Goal: Information Seeking & Learning: Compare options

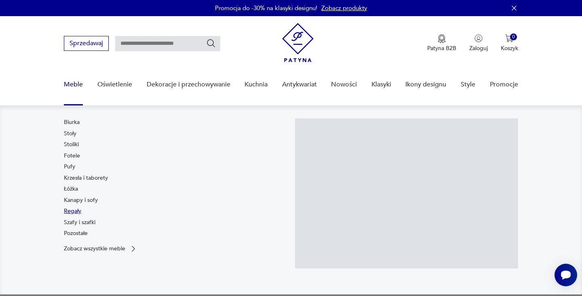
click at [71, 211] on link "Regały" at bounding box center [72, 211] width 17 height 8
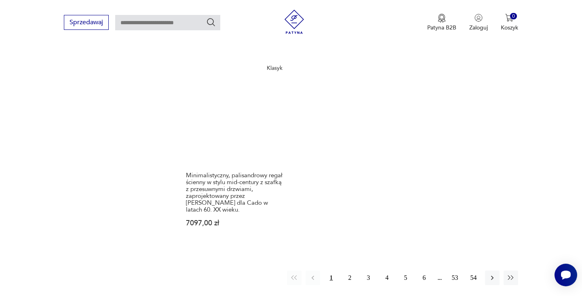
scroll to position [1279, 0]
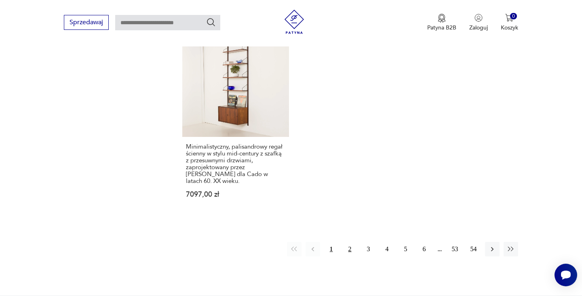
click at [351, 242] on button "2" at bounding box center [350, 249] width 15 height 15
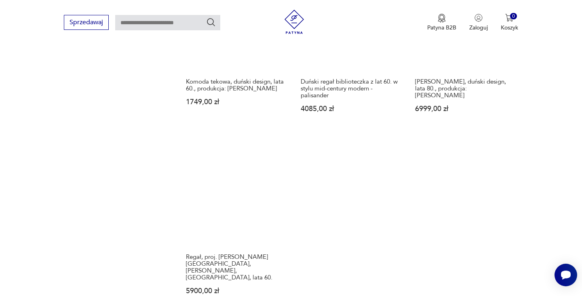
scroll to position [1304, 0]
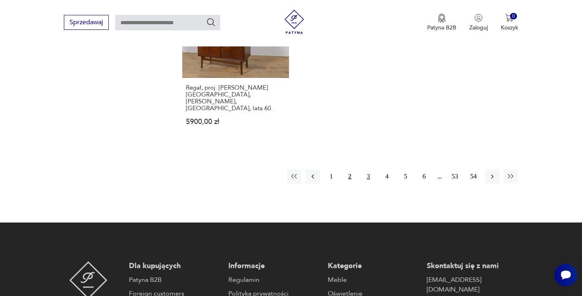
click at [368, 169] on button "3" at bounding box center [368, 176] width 15 height 15
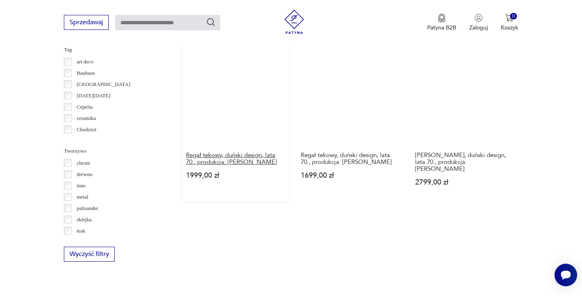
scroll to position [871, 0]
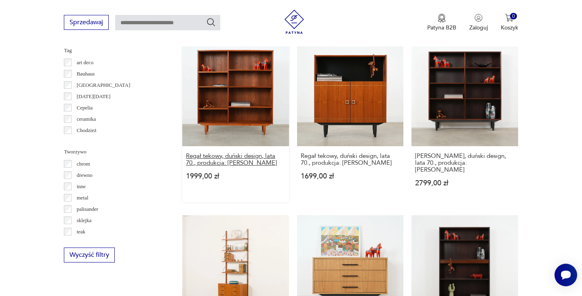
click at [242, 157] on h3 "Regał tekowy, duński design, lata 70., produkcja: [PERSON_NAME]" at bounding box center [235, 160] width 99 height 14
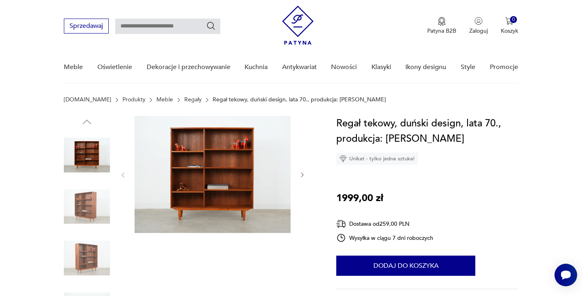
click at [301, 174] on icon "button" at bounding box center [302, 175] width 7 height 7
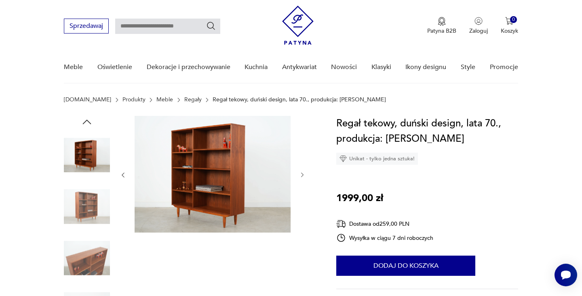
click at [301, 174] on icon "button" at bounding box center [302, 175] width 7 height 7
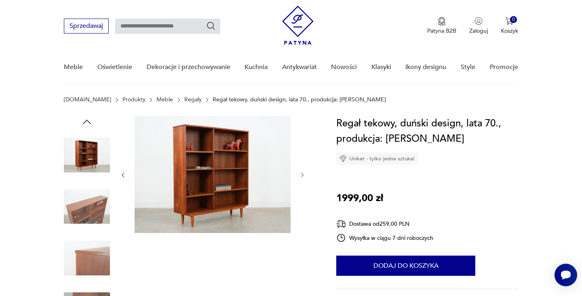
click at [301, 174] on icon "button" at bounding box center [302, 175] width 7 height 7
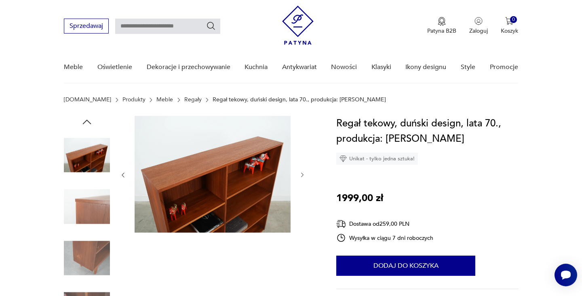
click at [301, 174] on icon "button" at bounding box center [302, 175] width 7 height 7
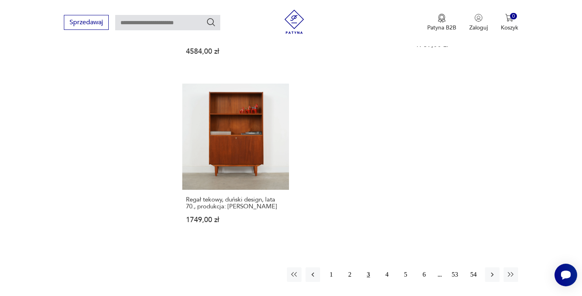
scroll to position [1226, 0]
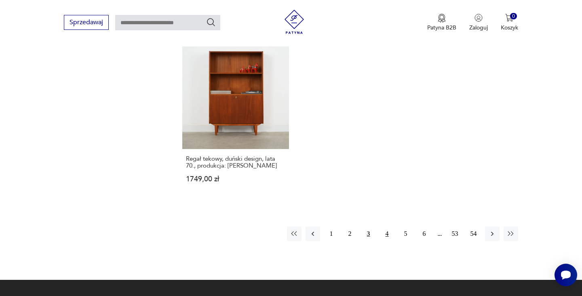
click at [389, 227] on button "4" at bounding box center [387, 234] width 15 height 15
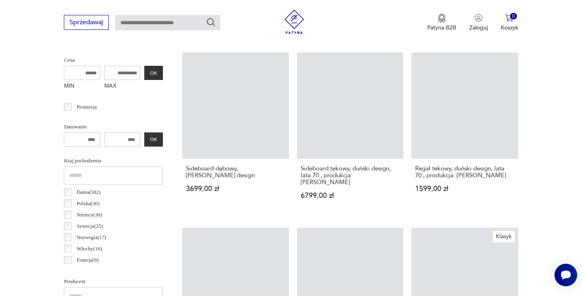
scroll to position [215, 0]
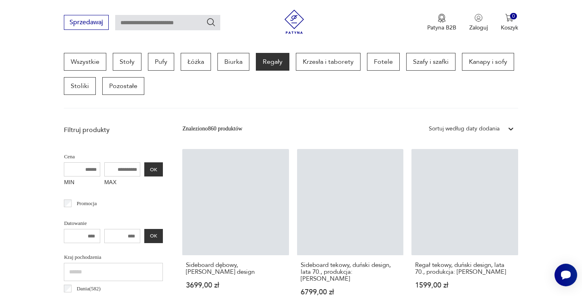
click at [124, 162] on input "MAX" at bounding box center [122, 169] width 36 height 14
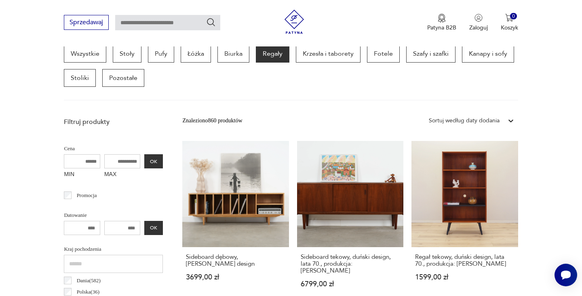
click at [124, 160] on input "MAX" at bounding box center [122, 161] width 36 height 14
drag, startPoint x: 137, startPoint y: 161, endPoint x: 111, endPoint y: 160, distance: 25.5
click at [112, 161] on input "****" at bounding box center [122, 161] width 36 height 14
type input "****"
click at [154, 159] on button "OK" at bounding box center [153, 161] width 19 height 14
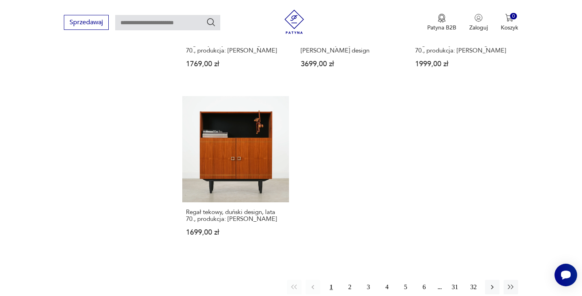
scroll to position [1185, 0]
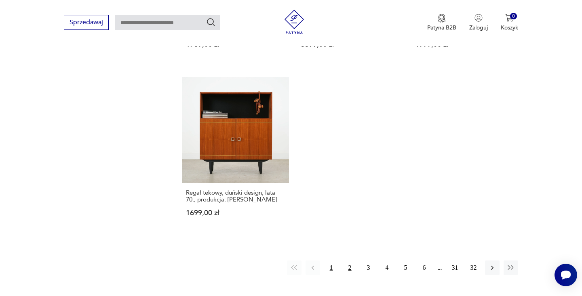
click at [349, 261] on button "2" at bounding box center [350, 268] width 15 height 15
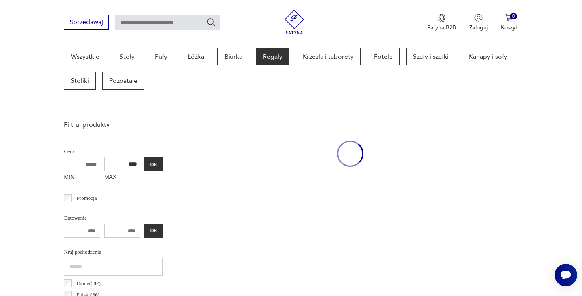
scroll to position [215, 0]
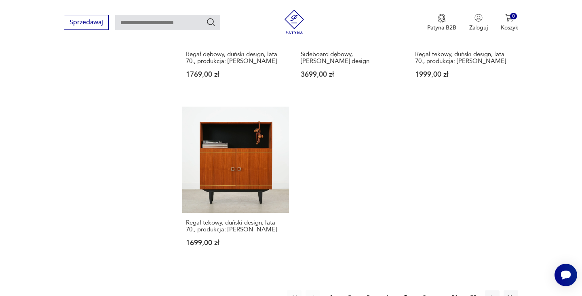
scroll to position [1136, 0]
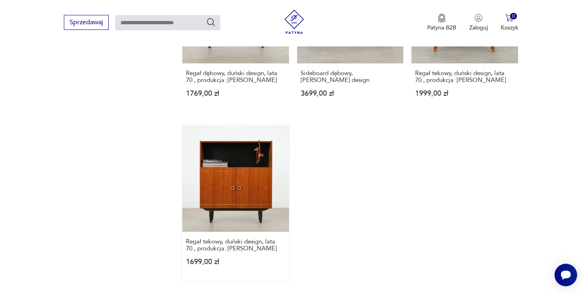
click at [239, 149] on link "Regał tekowy, duński design, lata 70., produkcja: Dania 1699,00 zł" at bounding box center [235, 204] width 106 height 156
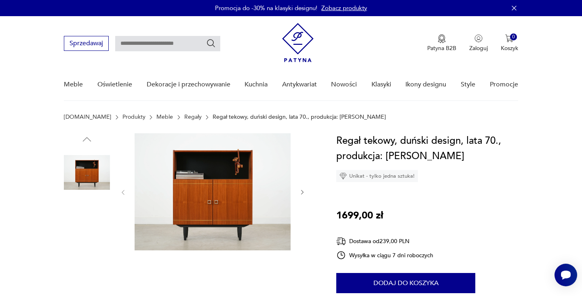
scroll to position [62, 0]
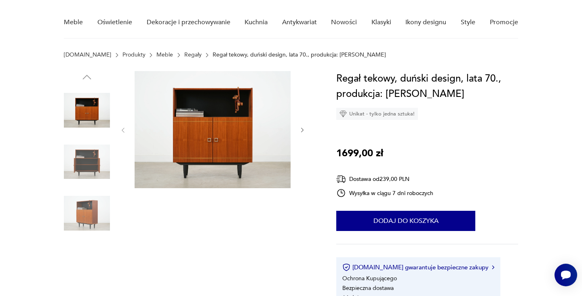
click at [233, 111] on img at bounding box center [213, 129] width 156 height 117
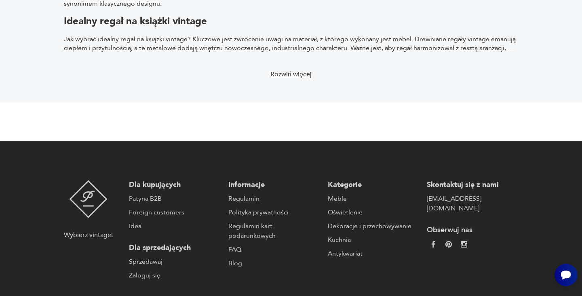
scroll to position [1523, 0]
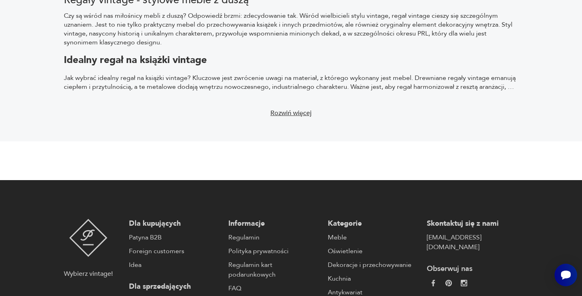
click at [542, 71] on section "Regały vintage - stylowe meble z duszą Czy są wśród nas miłośnicy mebli z duszą…" at bounding box center [291, 59] width 582 height 166
click at [202, 110] on section "Regały vintage - stylowe meble z duszą Czy są wśród nas miłośnicy mebli z duszą…" at bounding box center [291, 59] width 582 height 166
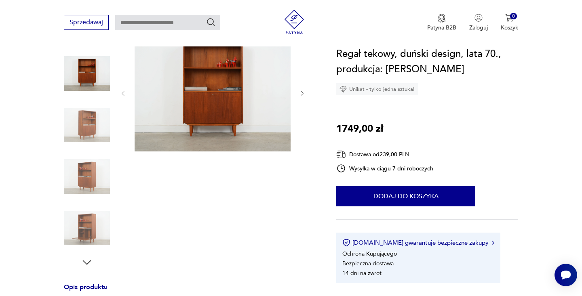
click at [301, 93] on icon "button" at bounding box center [302, 93] width 7 height 7
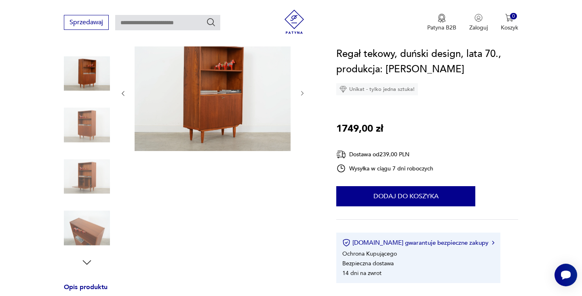
click at [301, 93] on icon "button" at bounding box center [302, 93] width 7 height 7
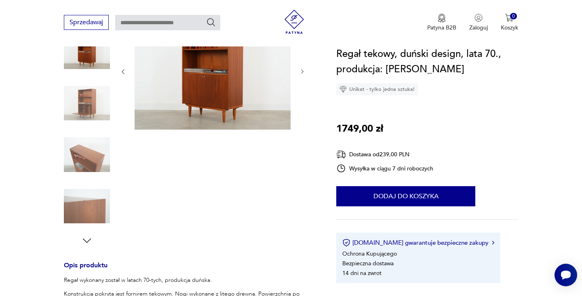
scroll to position [75, 0]
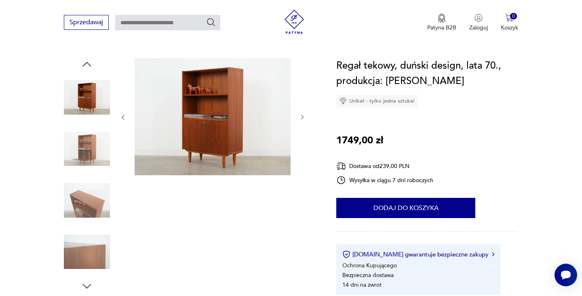
click at [303, 119] on icon "button" at bounding box center [302, 117] width 7 height 7
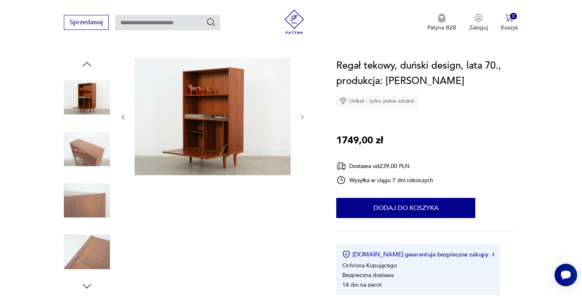
click at [302, 114] on icon "button" at bounding box center [302, 117] width 7 height 7
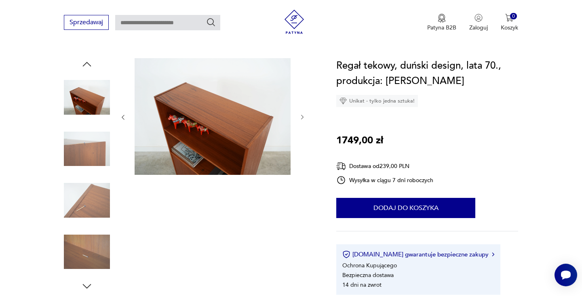
click at [302, 114] on icon "button" at bounding box center [302, 117] width 7 height 7
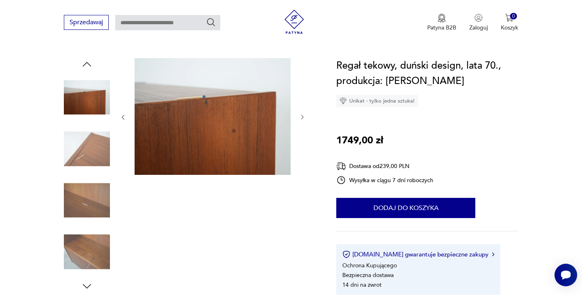
click at [302, 114] on icon "button" at bounding box center [302, 117] width 7 height 7
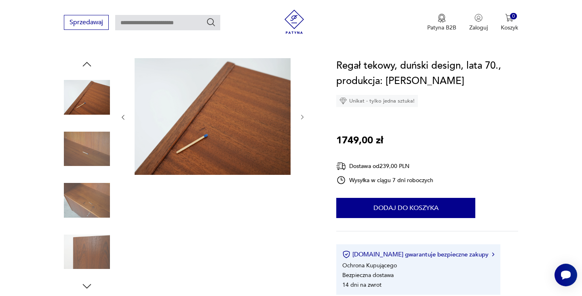
click at [302, 114] on icon "button" at bounding box center [302, 117] width 7 height 7
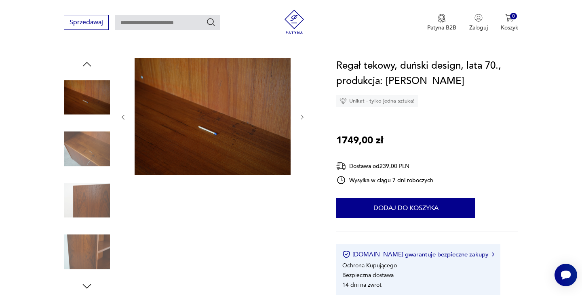
click at [302, 114] on icon "button" at bounding box center [302, 117] width 7 height 7
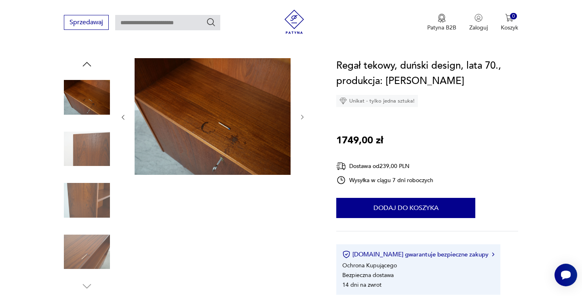
click at [302, 114] on icon "button" at bounding box center [302, 117] width 7 height 7
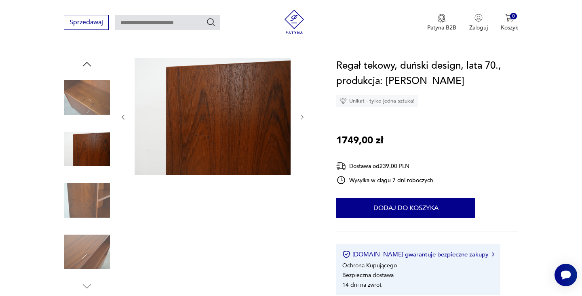
click at [302, 114] on icon "button" at bounding box center [302, 117] width 7 height 7
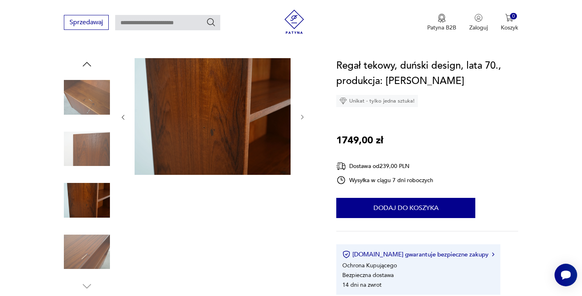
click at [302, 114] on icon "button" at bounding box center [302, 117] width 7 height 7
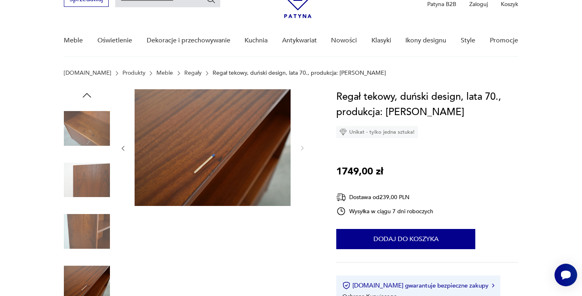
scroll to position [0, 0]
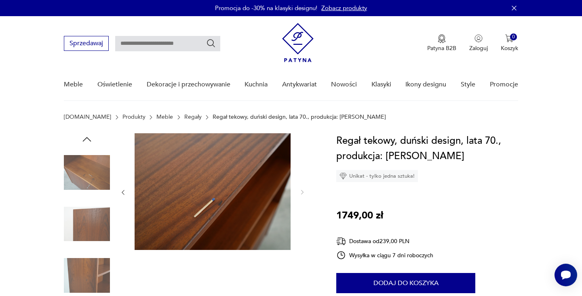
click at [85, 137] on icon "button" at bounding box center [87, 139] width 12 height 12
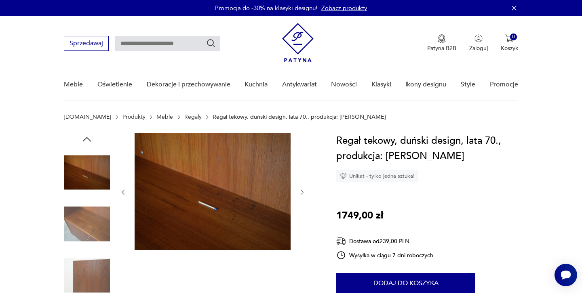
click at [85, 137] on icon "button" at bounding box center [87, 139] width 12 height 12
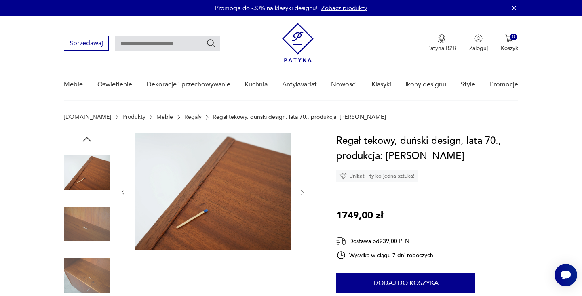
click at [86, 137] on icon "button" at bounding box center [87, 139] width 12 height 12
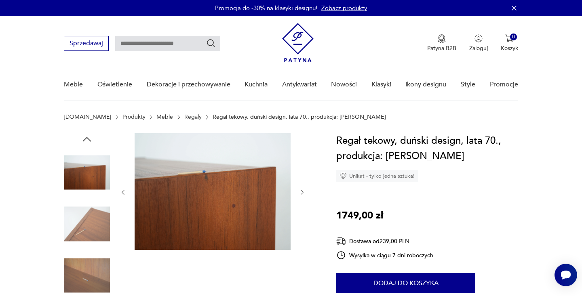
click at [86, 137] on icon "button" at bounding box center [87, 139] width 12 height 12
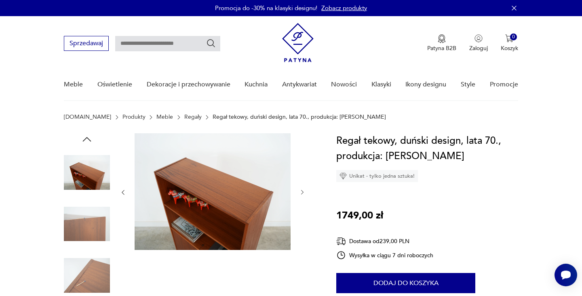
click at [87, 137] on icon "button" at bounding box center [87, 139] width 8 height 4
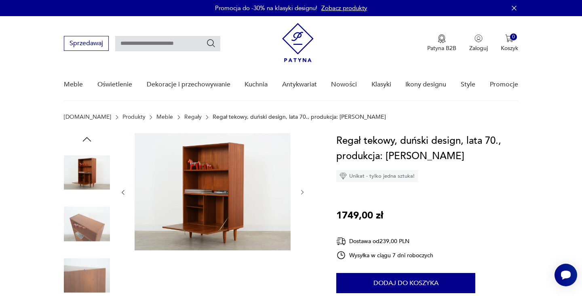
click at [87, 137] on icon "button" at bounding box center [87, 139] width 8 height 4
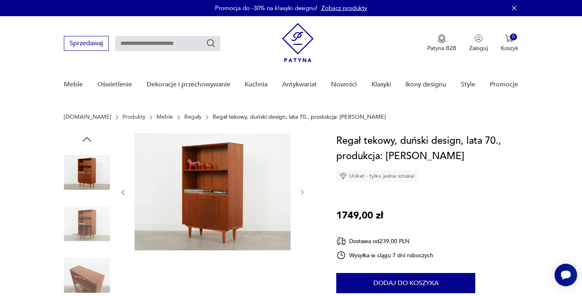
click at [206, 162] on img at bounding box center [213, 191] width 156 height 117
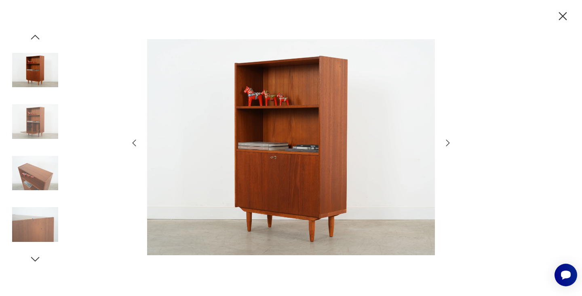
click at [37, 108] on img at bounding box center [35, 122] width 46 height 46
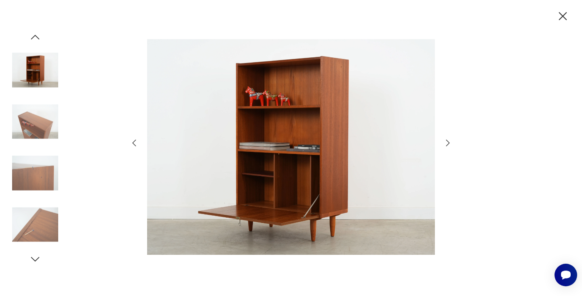
click at [32, 34] on icon "button" at bounding box center [35, 37] width 12 height 12
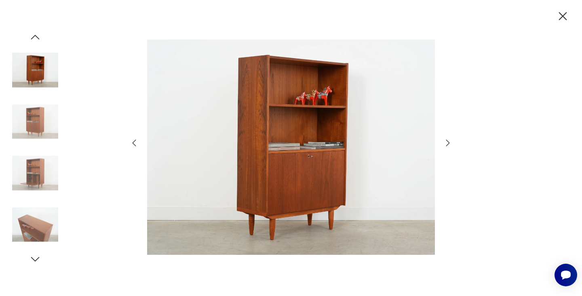
click at [32, 34] on icon "button" at bounding box center [35, 37] width 12 height 12
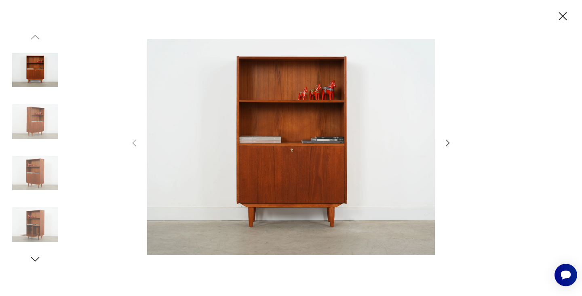
click at [36, 67] on img at bounding box center [35, 70] width 46 height 46
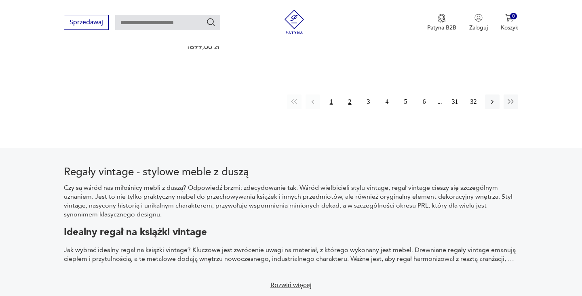
click at [350, 95] on button "2" at bounding box center [350, 102] width 15 height 15
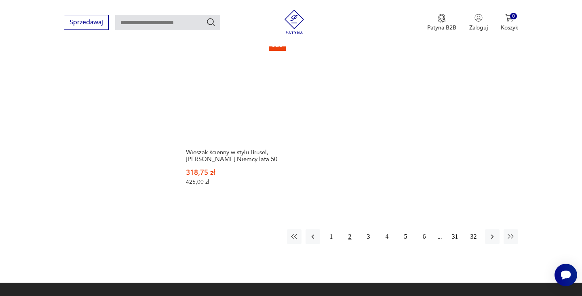
scroll to position [1201, 0]
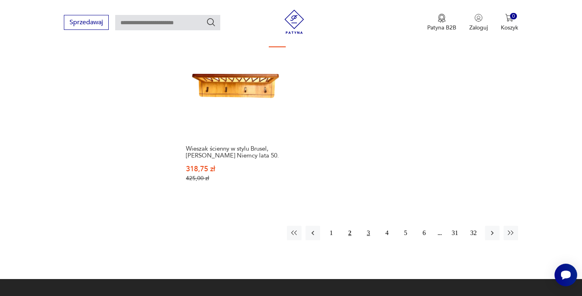
click at [368, 226] on button "3" at bounding box center [368, 233] width 15 height 15
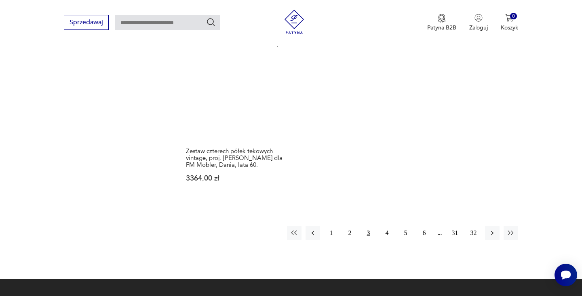
scroll to position [1203, 0]
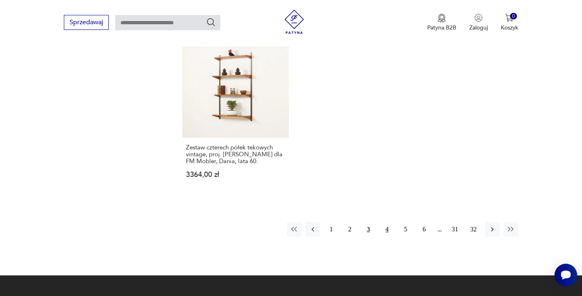
click at [387, 222] on button "4" at bounding box center [387, 229] width 15 height 15
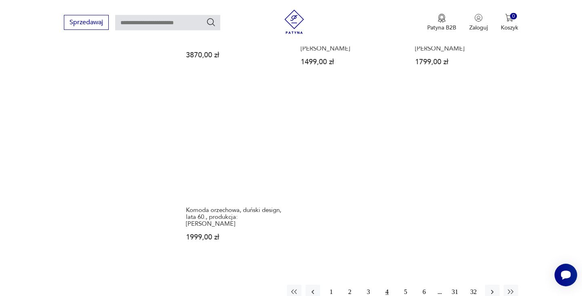
scroll to position [1220, 0]
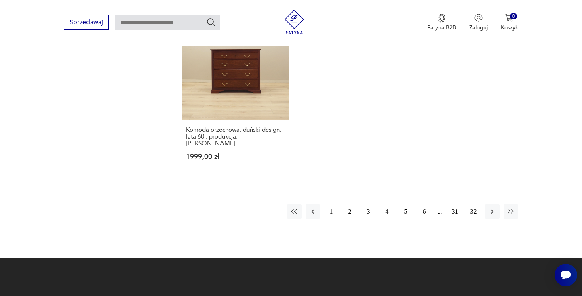
click at [406, 204] on button "5" at bounding box center [405, 211] width 15 height 15
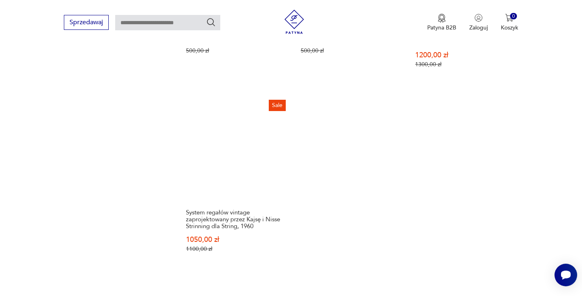
scroll to position [1196, 0]
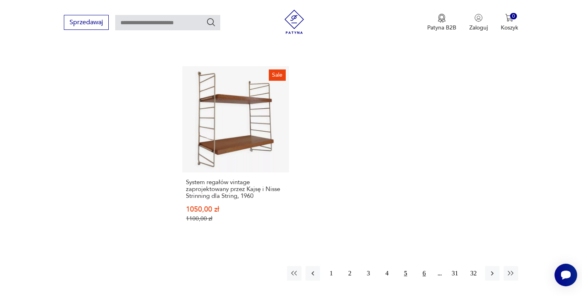
click at [425, 266] on button "6" at bounding box center [424, 273] width 15 height 15
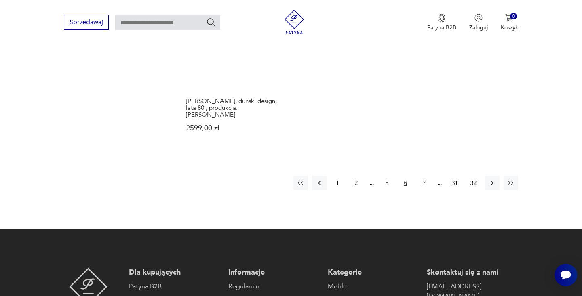
scroll to position [1290, 0]
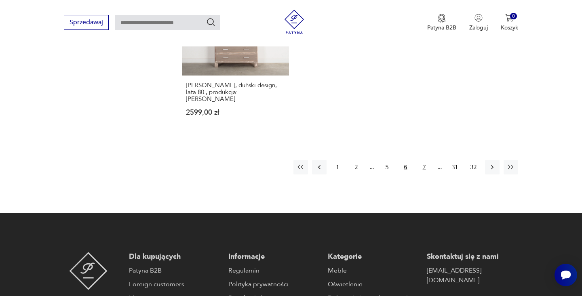
click at [423, 160] on button "7" at bounding box center [424, 167] width 15 height 15
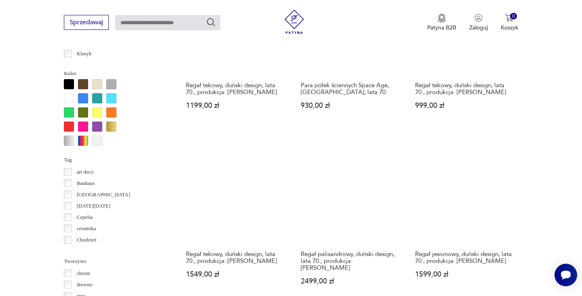
scroll to position [787, 0]
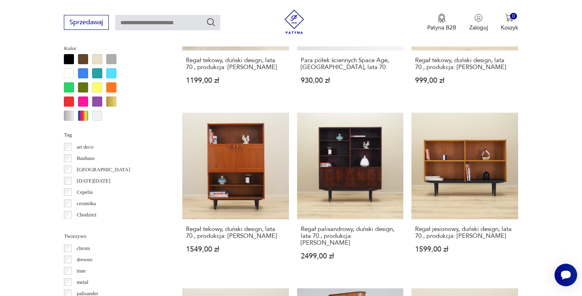
click at [551, 174] on section "Filtruj produkty Cena MIN MAX **** OK Promocja Datowanie OK Kraj pochodzenia Da…" at bounding box center [291, 125] width 582 height 1151
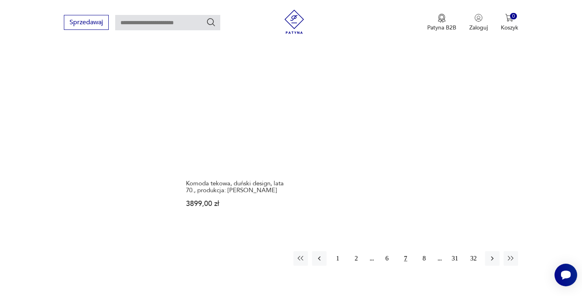
scroll to position [1194, 0]
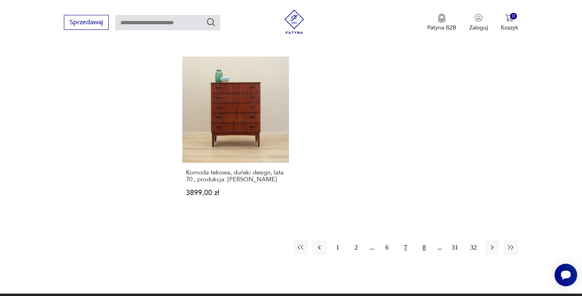
click at [425, 240] on button "8" at bounding box center [424, 247] width 15 height 15
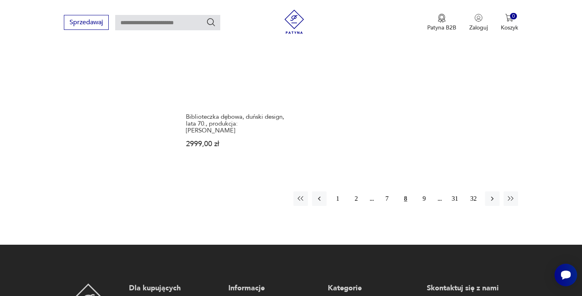
scroll to position [1237, 0]
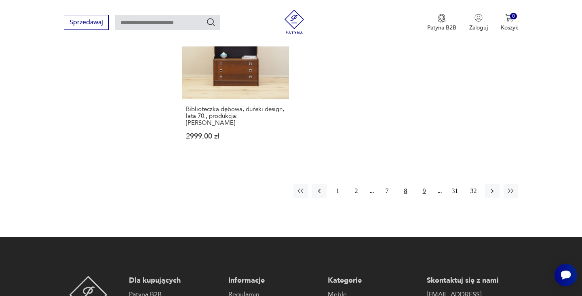
click at [423, 184] on button "9" at bounding box center [424, 191] width 15 height 15
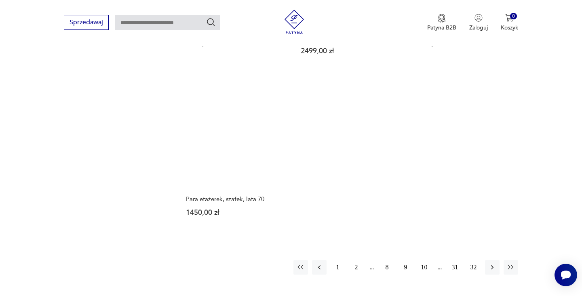
scroll to position [1153, 0]
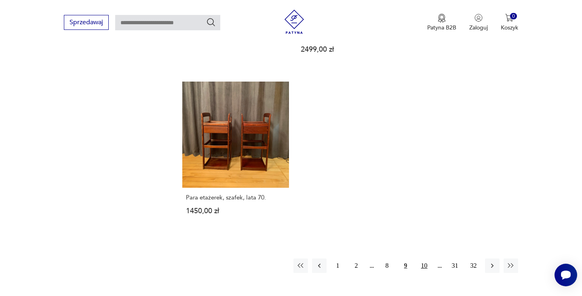
click at [426, 259] on button "10" at bounding box center [424, 266] width 15 height 15
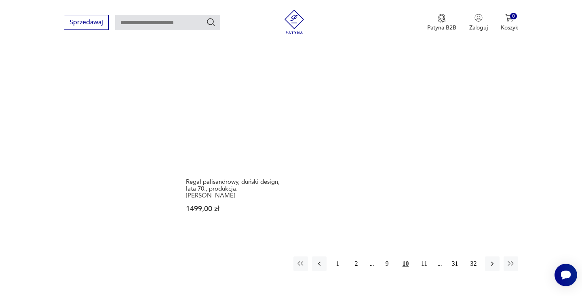
scroll to position [1158, 0]
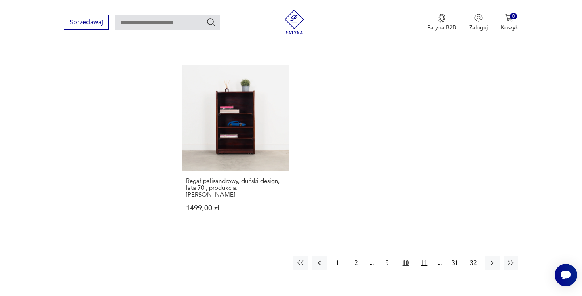
click at [424, 256] on button "11" at bounding box center [424, 263] width 15 height 15
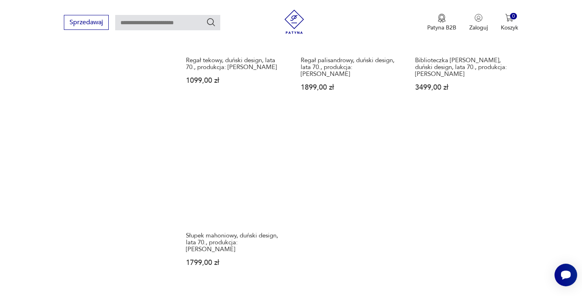
scroll to position [1195, 0]
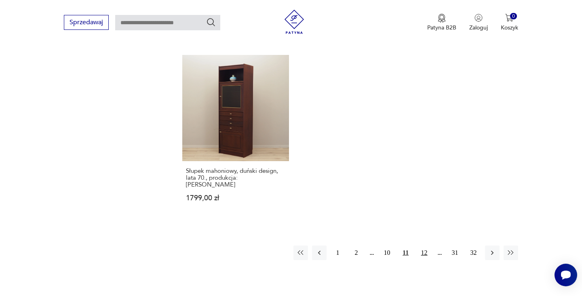
click at [426, 246] on button "12" at bounding box center [424, 253] width 15 height 15
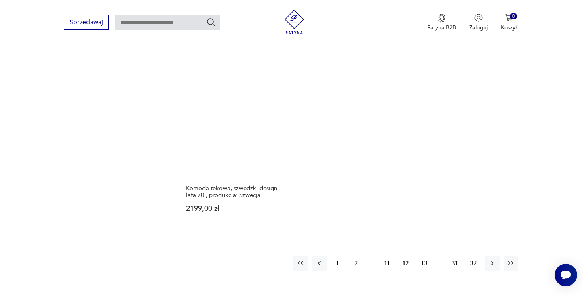
scroll to position [1226, 0]
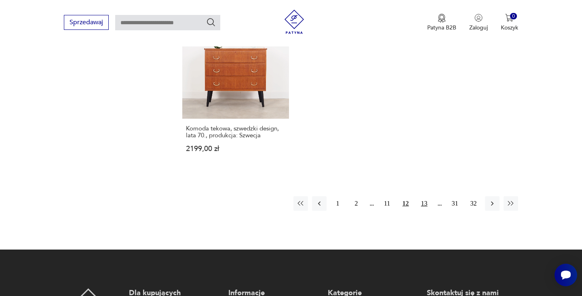
click at [423, 196] on button "13" at bounding box center [424, 203] width 15 height 15
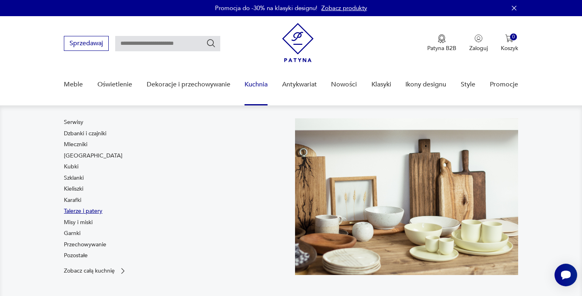
click at [80, 211] on link "Talerze i patery" at bounding box center [83, 211] width 38 height 8
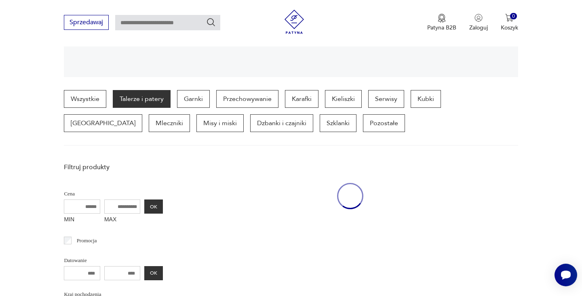
scroll to position [215, 0]
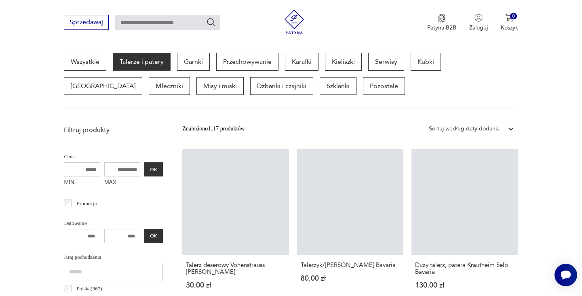
click at [116, 166] on input "MAX" at bounding box center [122, 169] width 36 height 14
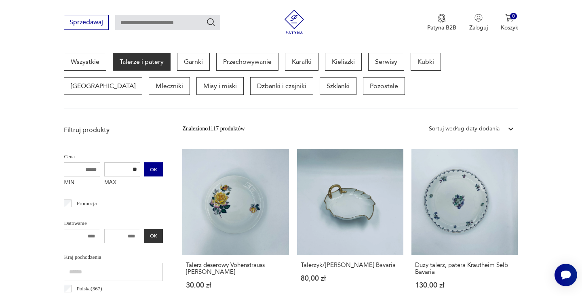
type input "**"
click at [152, 167] on button "OK" at bounding box center [153, 169] width 19 height 14
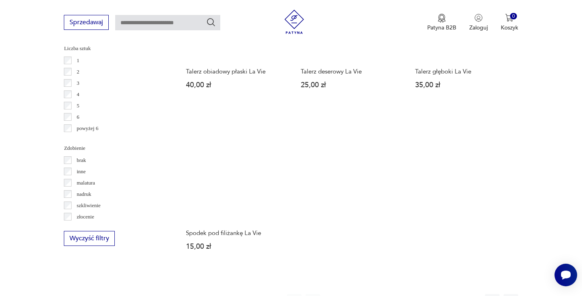
scroll to position [1167, 0]
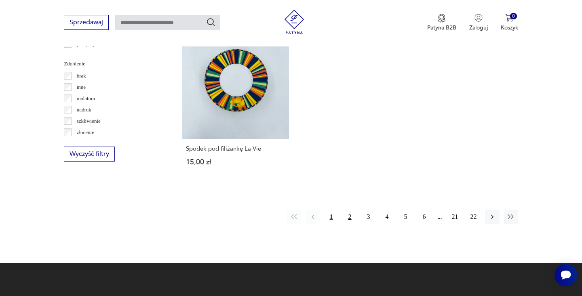
click at [349, 217] on button "2" at bounding box center [350, 217] width 15 height 15
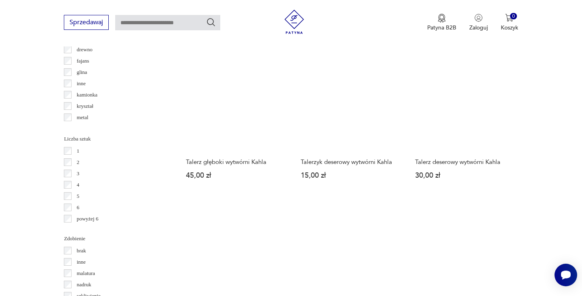
scroll to position [1131, 0]
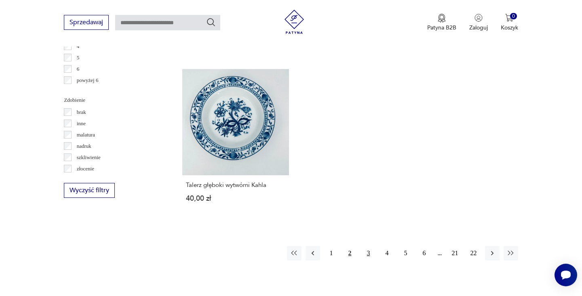
click at [368, 248] on button "3" at bounding box center [368, 253] width 15 height 15
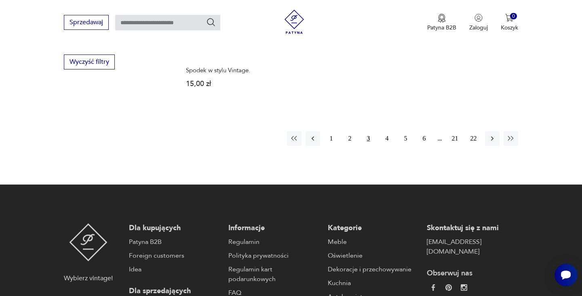
scroll to position [1266, 0]
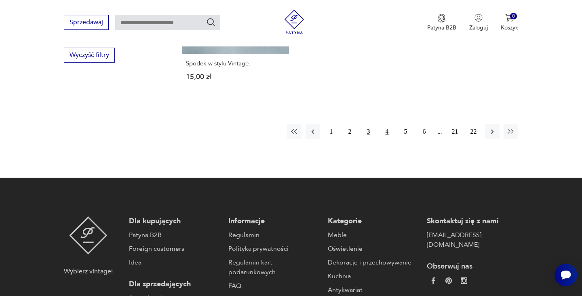
click at [386, 124] on button "4" at bounding box center [387, 131] width 15 height 15
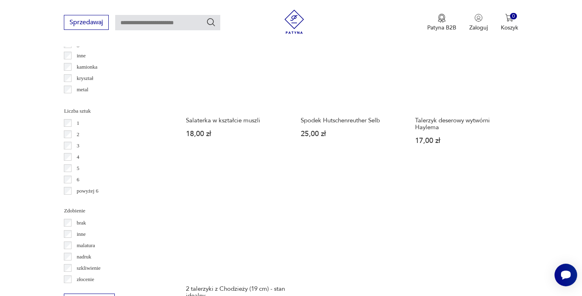
scroll to position [1102, 0]
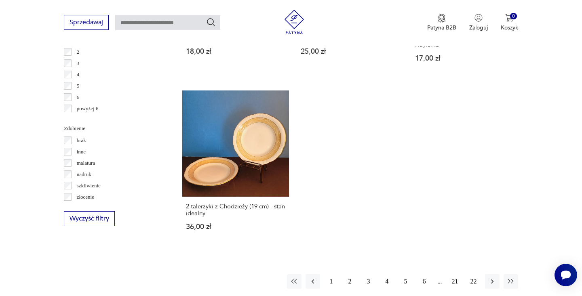
click at [406, 278] on button "5" at bounding box center [405, 281] width 15 height 15
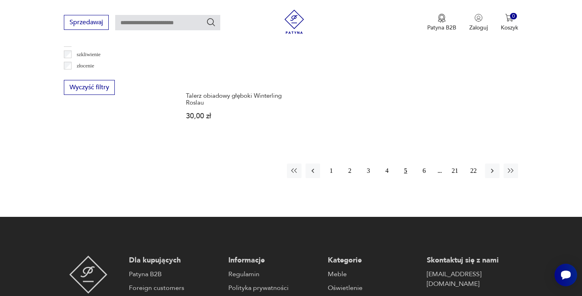
scroll to position [1254, 0]
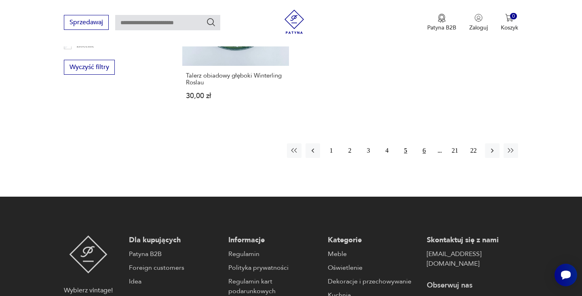
click at [421, 150] on button "6" at bounding box center [424, 150] width 15 height 15
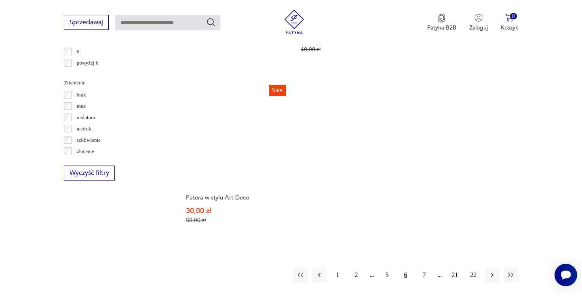
scroll to position [1224, 0]
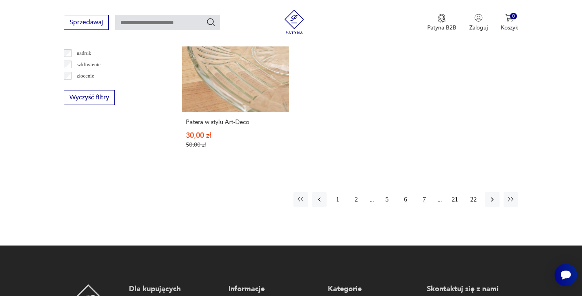
click at [423, 199] on button "7" at bounding box center [424, 199] width 15 height 15
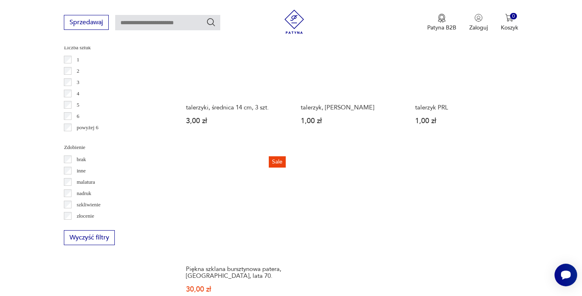
scroll to position [1184, 0]
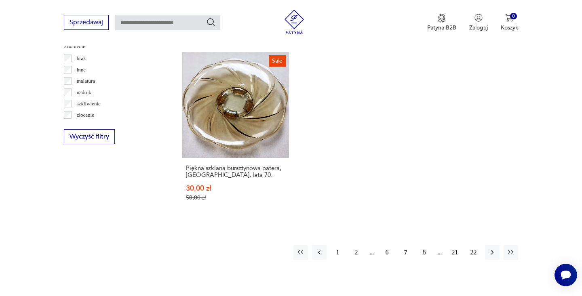
click at [423, 245] on button "8" at bounding box center [424, 252] width 15 height 15
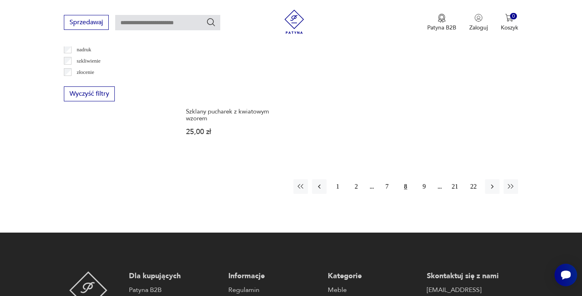
scroll to position [1236, 0]
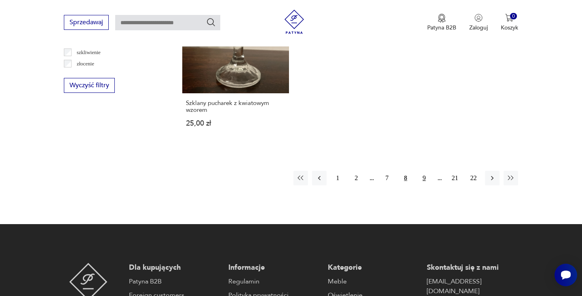
click at [425, 171] on button "9" at bounding box center [424, 178] width 15 height 15
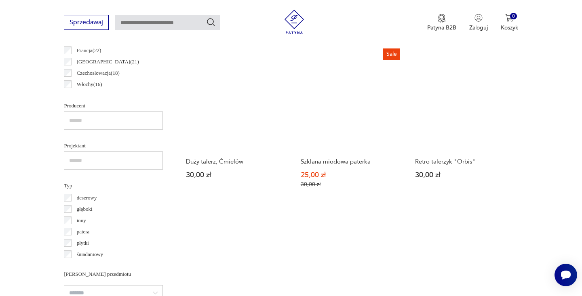
scroll to position [491, 0]
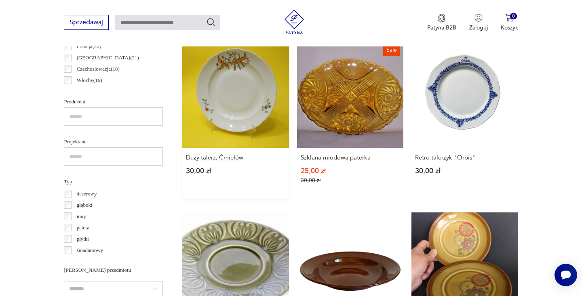
click at [237, 155] on h3 "Duży talerz, Ćmielów" at bounding box center [235, 157] width 99 height 7
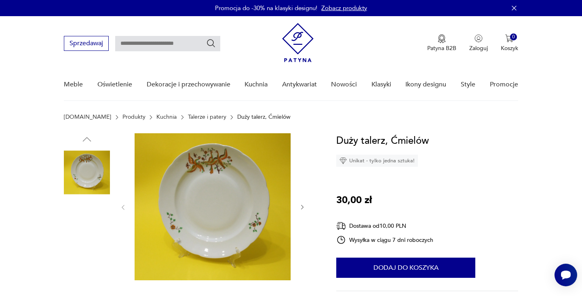
scroll to position [84, 0]
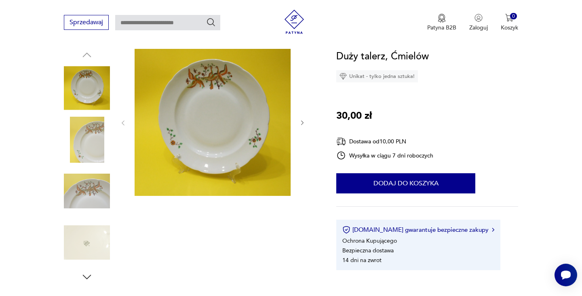
click at [85, 131] on img at bounding box center [87, 140] width 46 height 46
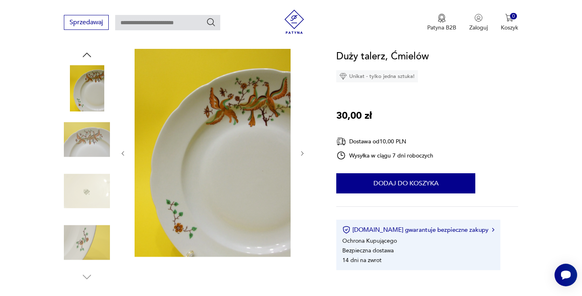
click at [80, 168] on img at bounding box center [87, 191] width 46 height 46
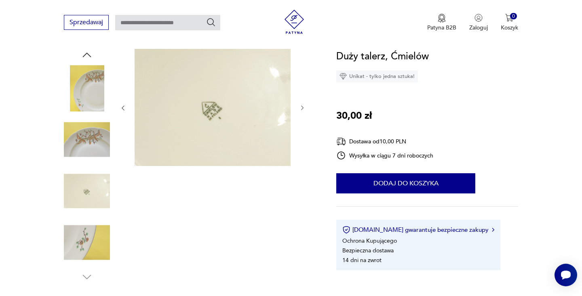
click at [88, 239] on img at bounding box center [87, 243] width 46 height 46
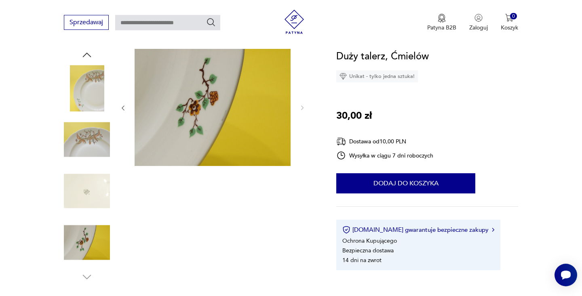
click at [88, 138] on img at bounding box center [87, 140] width 46 height 46
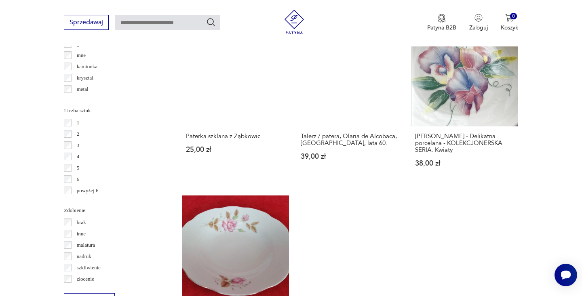
scroll to position [1143, 0]
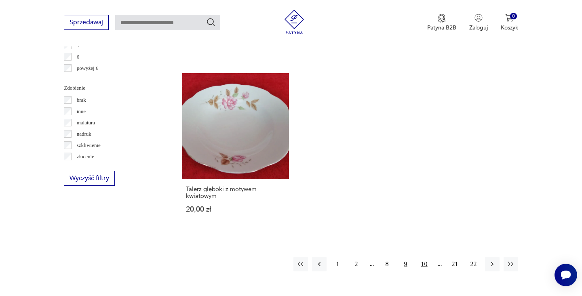
click at [425, 257] on button "10" at bounding box center [424, 264] width 15 height 15
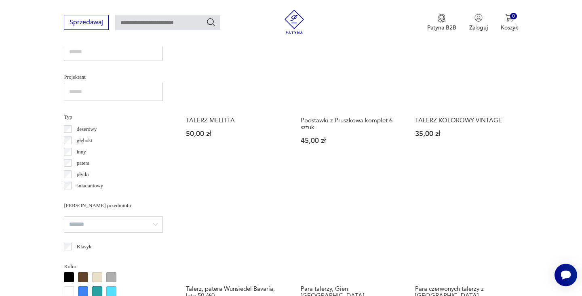
scroll to position [240, 0]
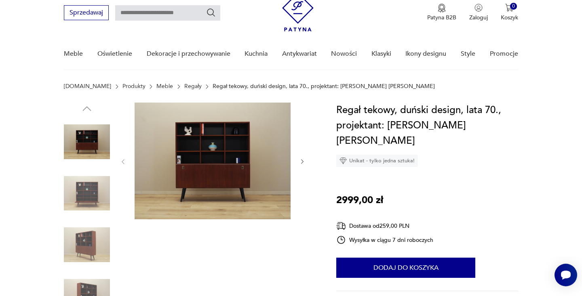
scroll to position [39, 0]
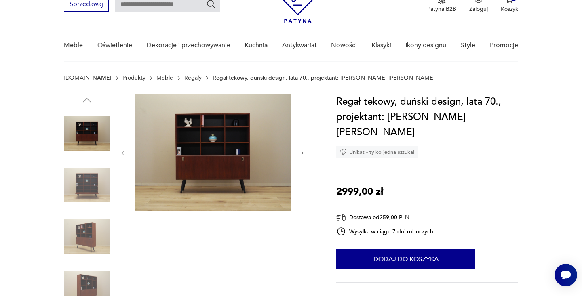
click at [302, 151] on icon "button" at bounding box center [302, 153] width 7 height 7
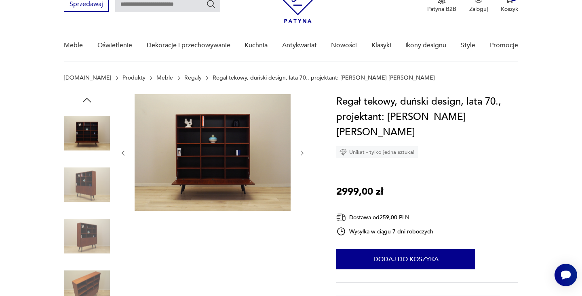
click at [88, 126] on img at bounding box center [87, 133] width 46 height 46
click at [92, 184] on img at bounding box center [87, 185] width 46 height 46
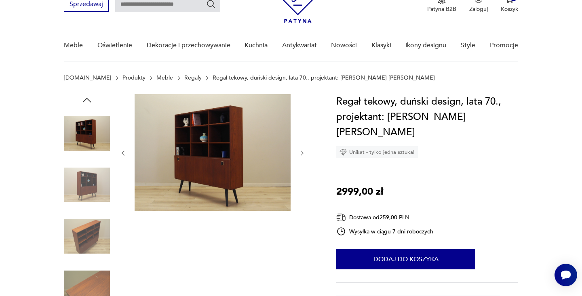
click at [203, 164] on img at bounding box center [213, 152] width 156 height 117
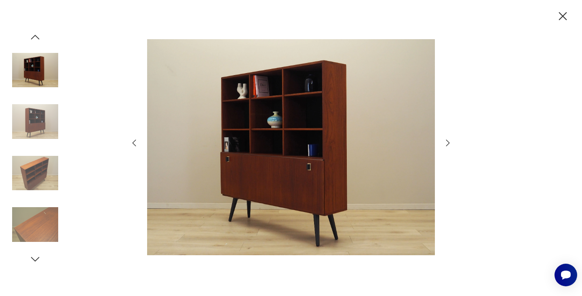
click at [448, 140] on icon "button" at bounding box center [448, 143] width 10 height 10
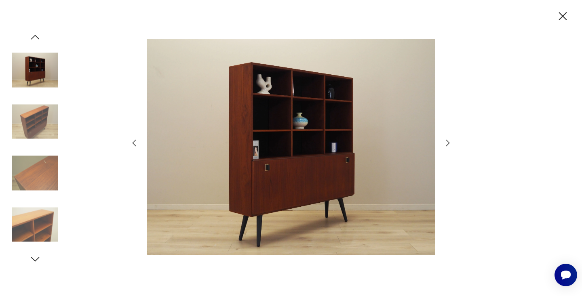
click at [448, 140] on icon "button" at bounding box center [448, 143] width 10 height 10
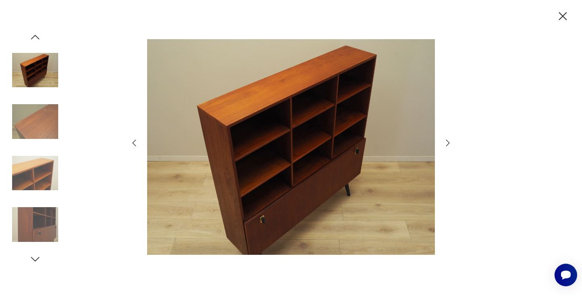
click at [448, 140] on icon "button" at bounding box center [448, 143] width 10 height 10
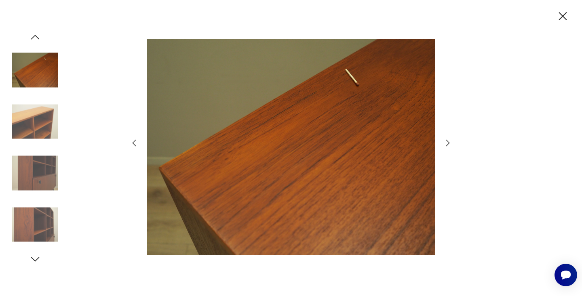
click at [448, 140] on icon "button" at bounding box center [448, 143] width 10 height 10
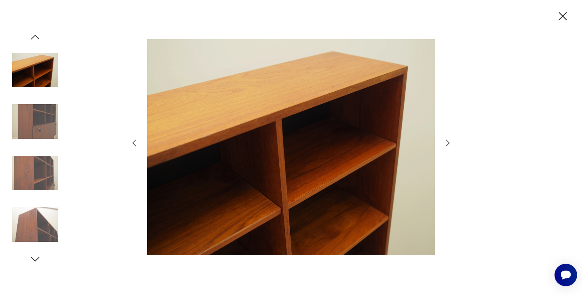
click at [448, 140] on icon "button" at bounding box center [448, 143] width 10 height 10
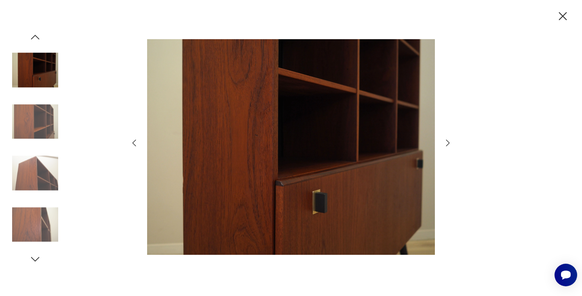
click at [448, 140] on icon "button" at bounding box center [448, 143] width 10 height 10
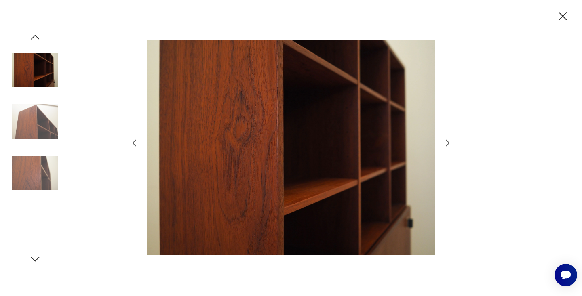
click at [448, 140] on icon "button" at bounding box center [448, 143] width 10 height 10
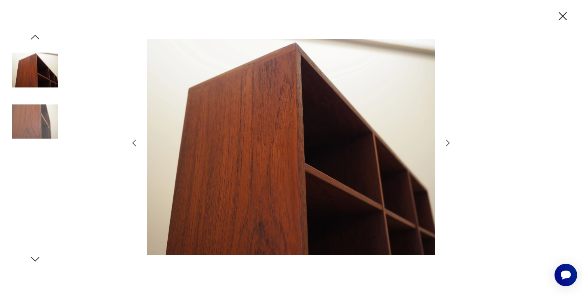
click at [448, 140] on icon "button" at bounding box center [448, 143] width 10 height 10
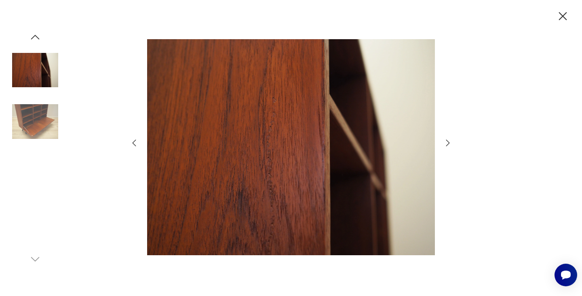
click at [448, 140] on icon "button" at bounding box center [448, 143] width 10 height 10
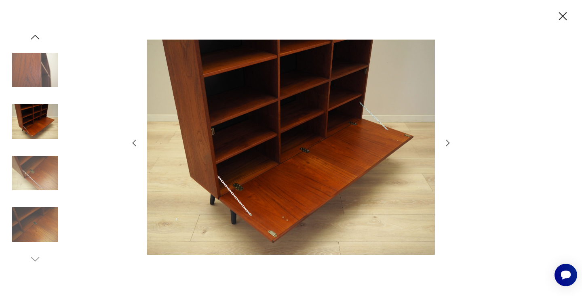
click at [448, 140] on icon "button" at bounding box center [448, 143] width 10 height 10
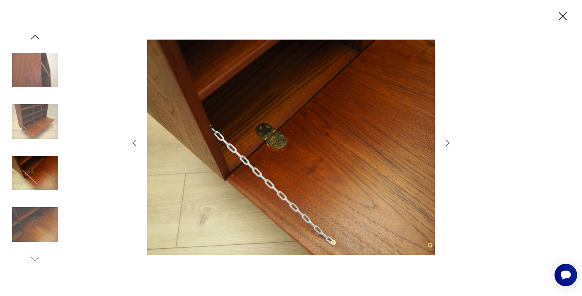
click at [448, 140] on icon "button" at bounding box center [448, 143] width 10 height 10
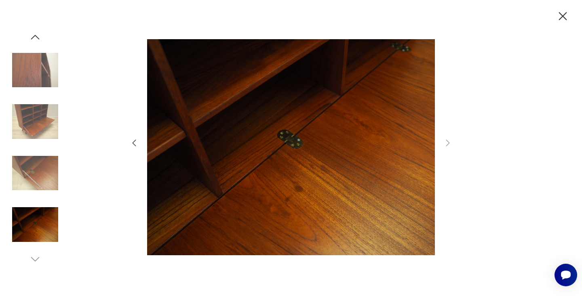
click at [564, 13] on icon "button" at bounding box center [562, 16] width 14 height 14
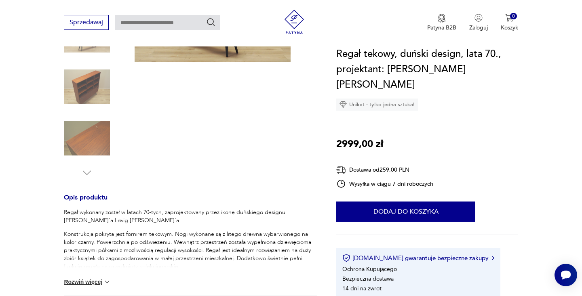
scroll to position [207, 0]
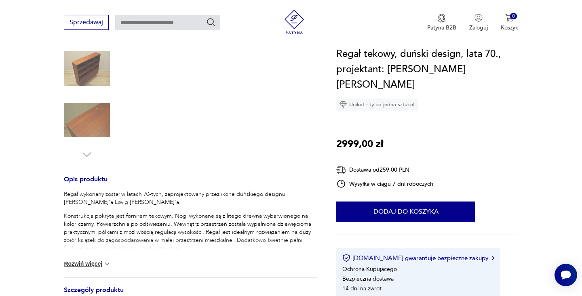
click at [105, 262] on img at bounding box center [107, 264] width 8 height 8
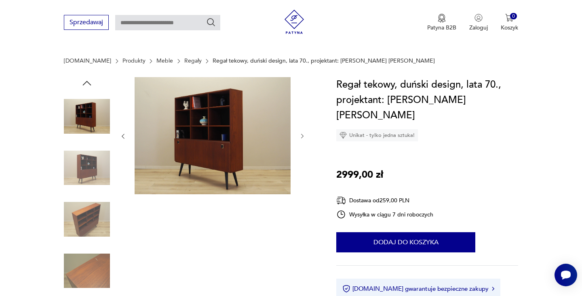
scroll to position [0, 0]
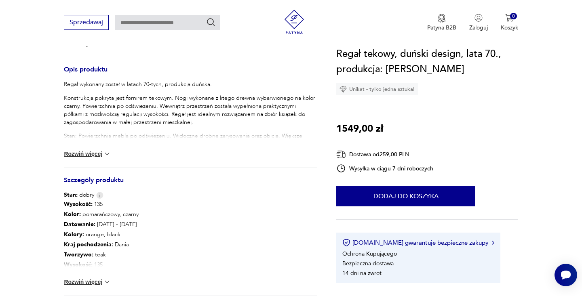
scroll to position [321, 0]
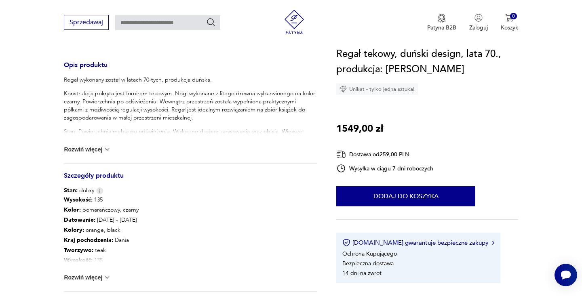
click at [102, 148] on button "Rozwiń więcej" at bounding box center [87, 149] width 47 height 8
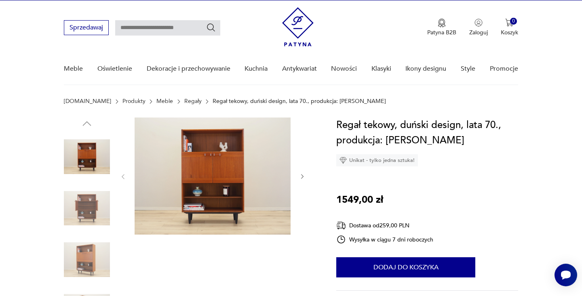
scroll to position [14, 0]
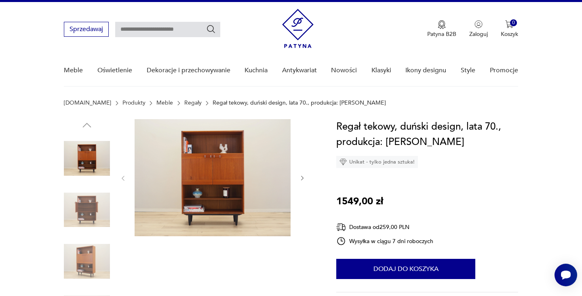
click at [303, 179] on icon "button" at bounding box center [302, 178] width 7 height 7
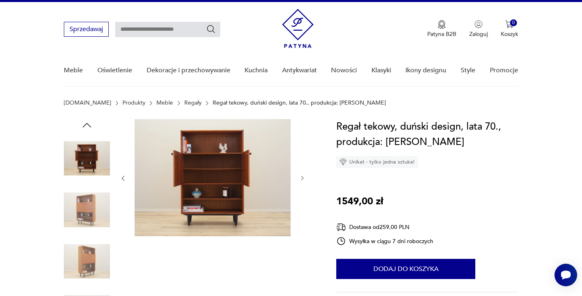
click at [303, 177] on icon "button" at bounding box center [302, 178] width 2 height 5
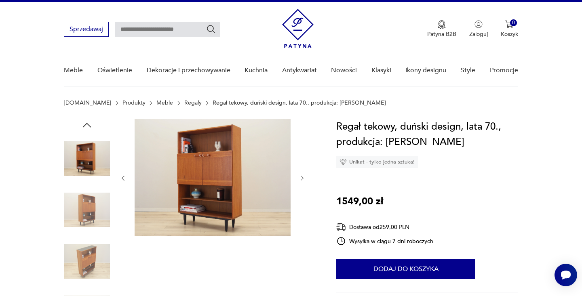
click at [303, 177] on icon "button" at bounding box center [302, 178] width 2 height 5
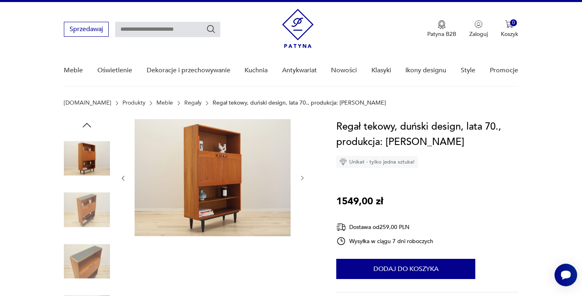
click at [303, 177] on icon "button" at bounding box center [302, 178] width 2 height 5
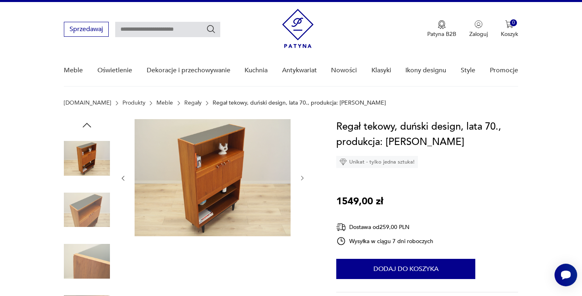
click at [303, 177] on icon "button" at bounding box center [302, 178] width 2 height 5
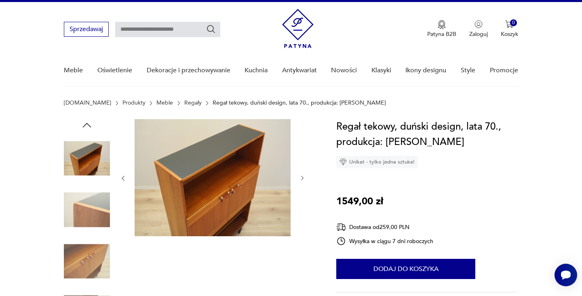
click at [303, 177] on icon "button" at bounding box center [302, 178] width 2 height 5
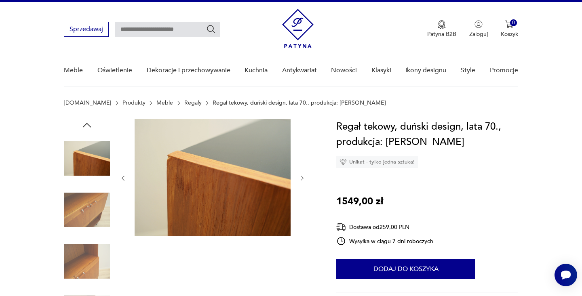
click at [303, 177] on icon "button" at bounding box center [302, 178] width 2 height 5
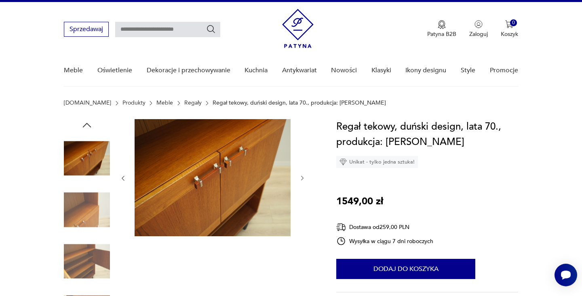
click at [303, 177] on icon "button" at bounding box center [302, 178] width 2 height 5
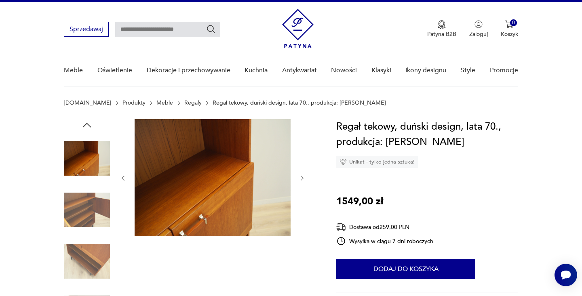
click at [303, 177] on icon "button" at bounding box center [302, 178] width 2 height 5
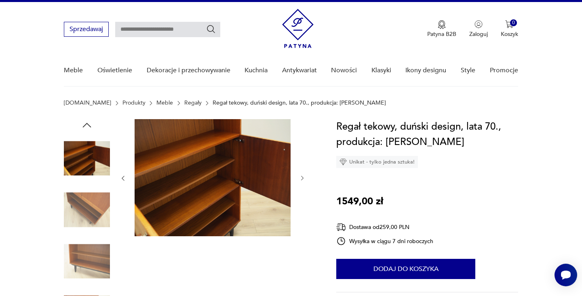
click at [303, 177] on icon "button" at bounding box center [302, 178] width 2 height 5
